Goal: Find specific page/section: Find specific page/section

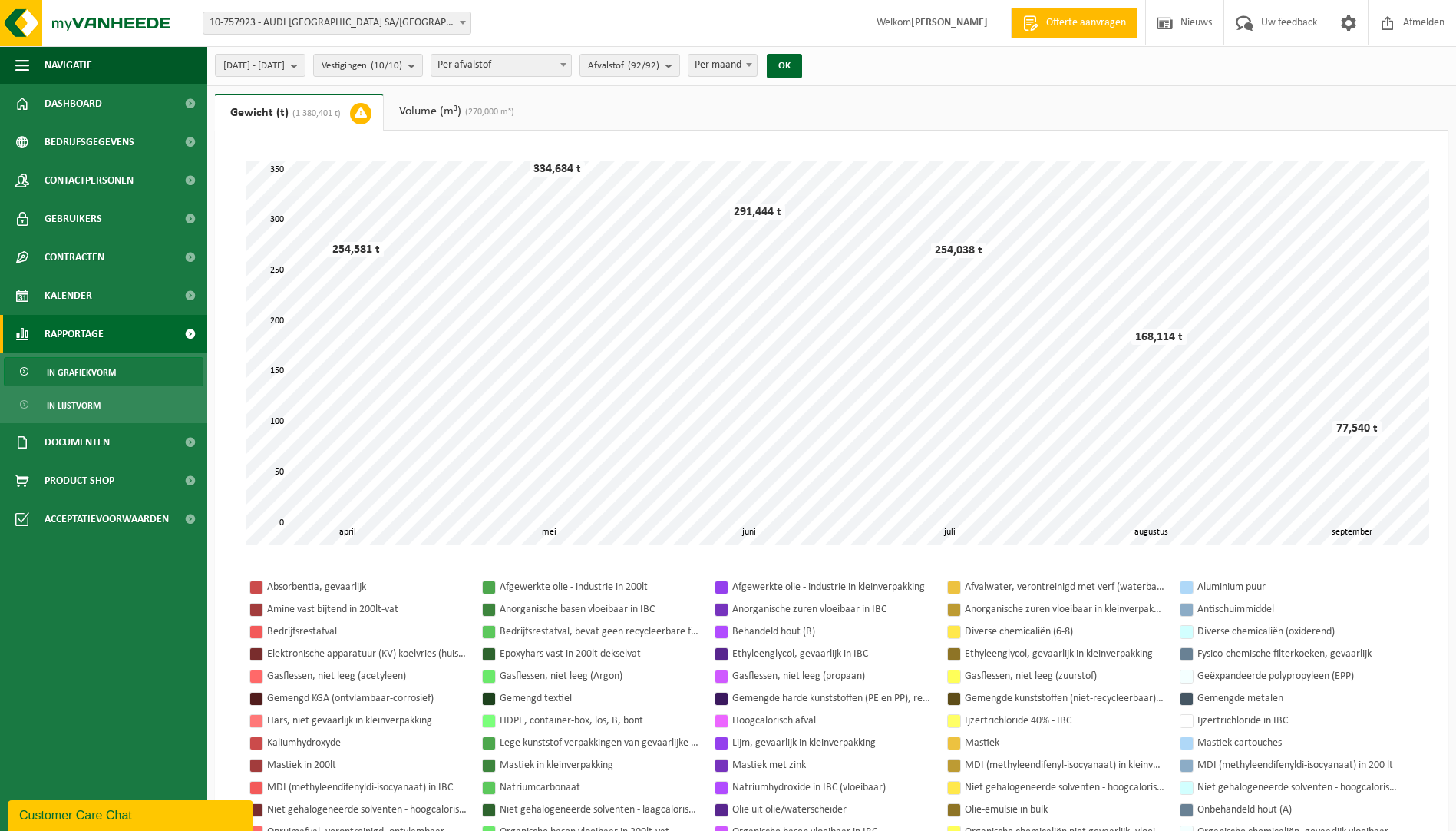
click at [79, 337] on span "Rapportage" at bounding box center [74, 334] width 59 height 38
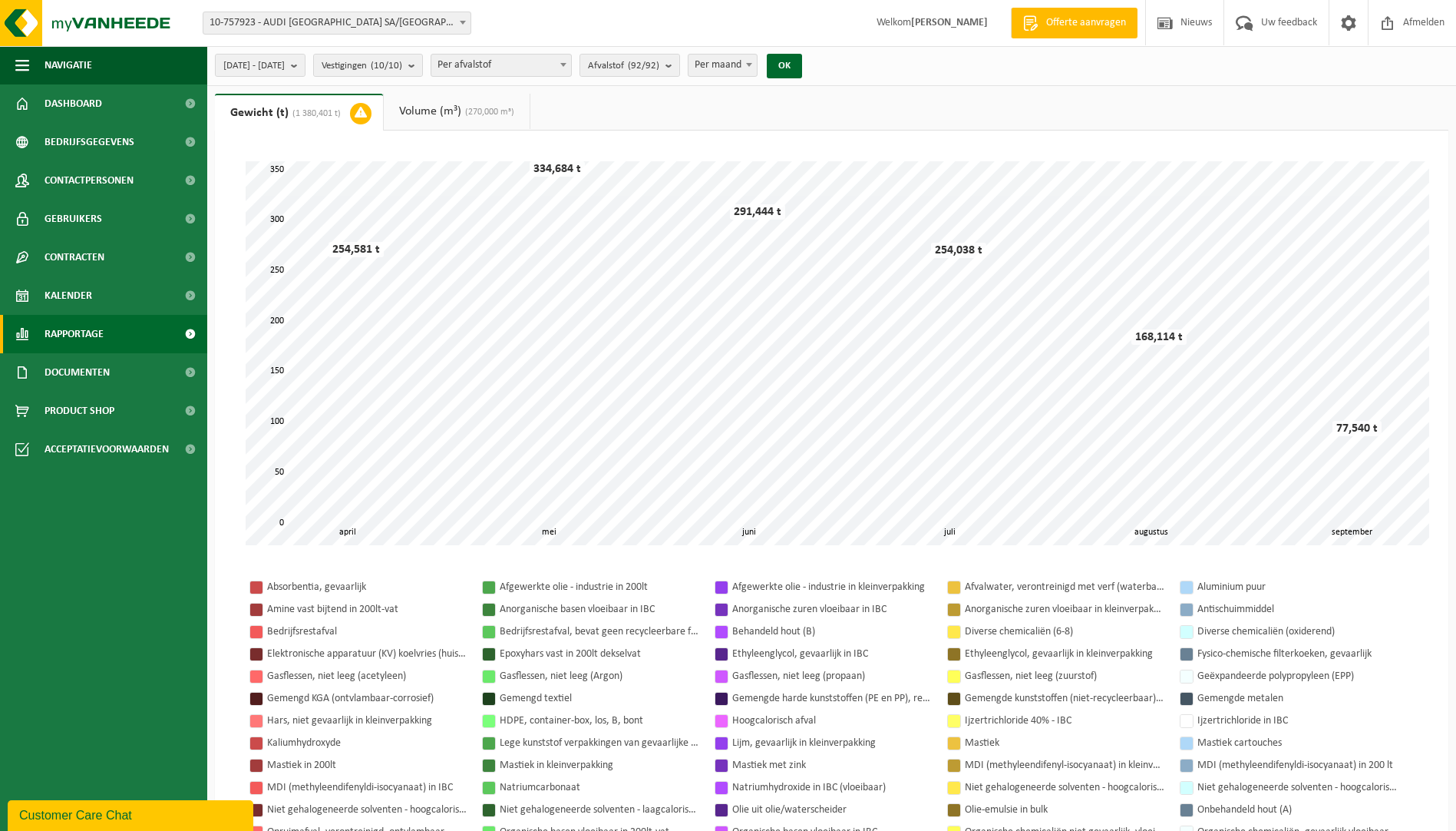
click at [79, 337] on span "Rapportage" at bounding box center [74, 334] width 59 height 38
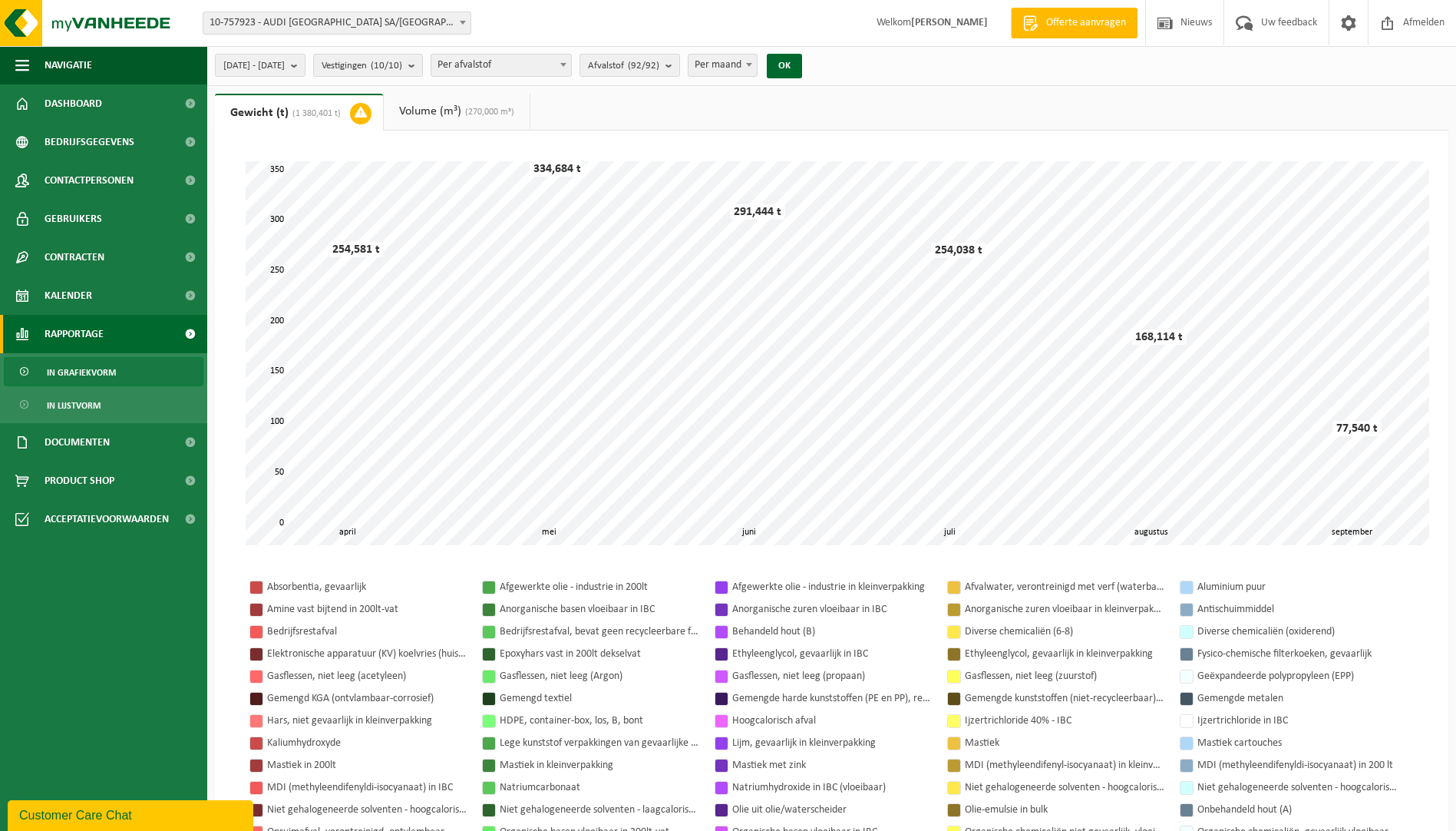
click at [79, 361] on span "In grafiekvorm" at bounding box center [81, 372] width 69 height 29
click at [79, 368] on span "In grafiekvorm" at bounding box center [81, 372] width 69 height 29
click at [83, 330] on span "Rapportage" at bounding box center [74, 334] width 59 height 38
